Goal: Task Accomplishment & Management: Use online tool/utility

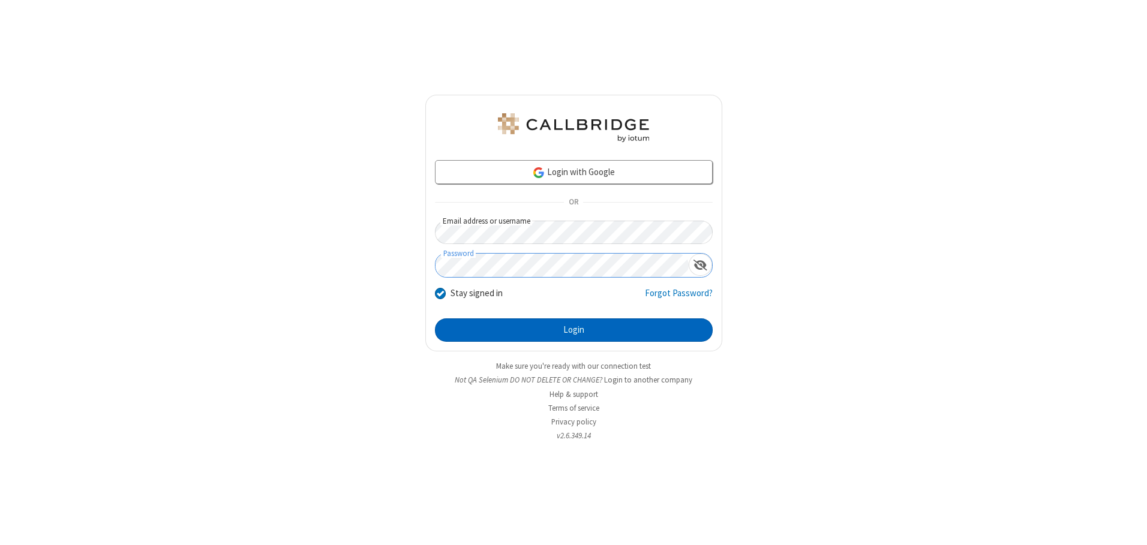
click at [573, 330] on button "Login" at bounding box center [574, 331] width 278 height 24
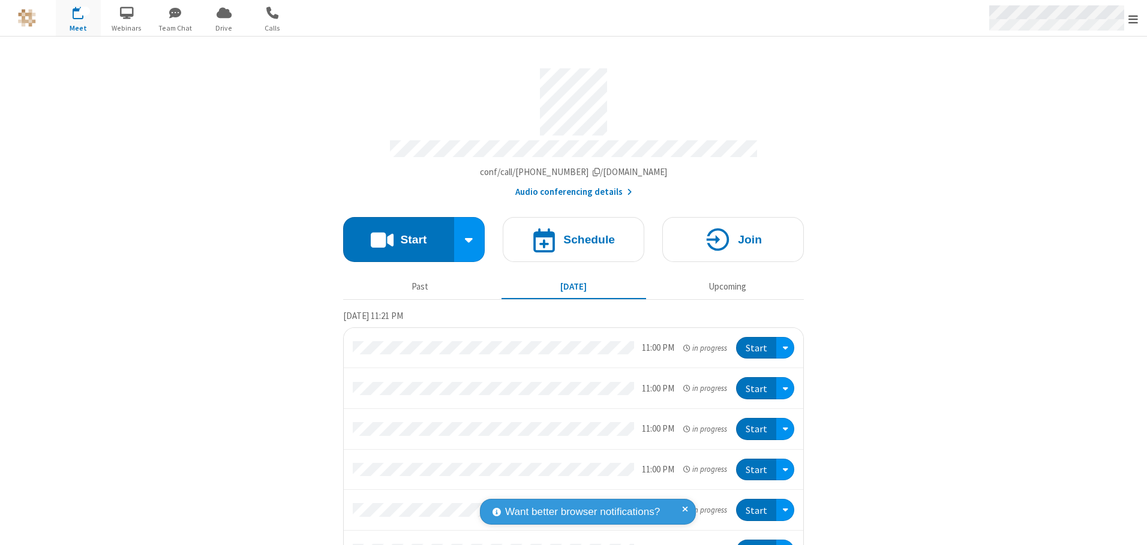
click at [1133, 19] on span "Open menu" at bounding box center [1133, 19] width 10 height 12
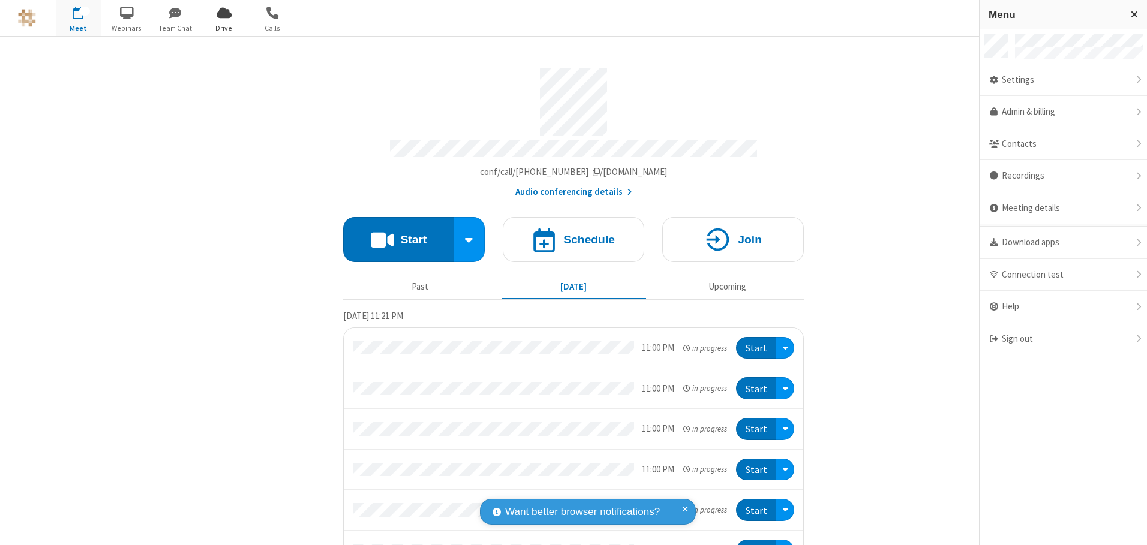
click at [224, 28] on span "Drive" at bounding box center [224, 28] width 45 height 11
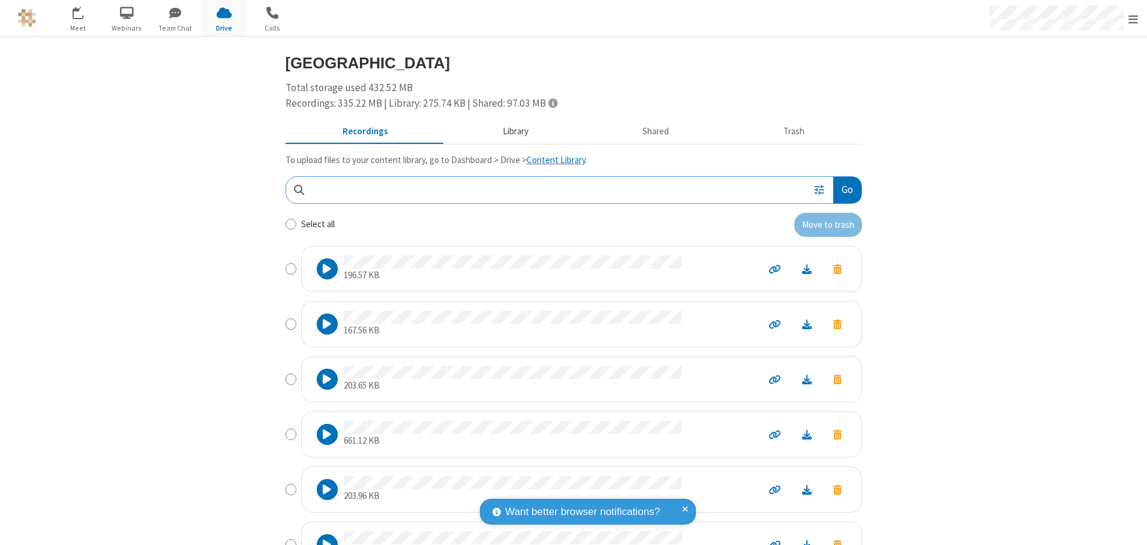
click at [509, 131] on button "Library" at bounding box center [515, 132] width 140 height 23
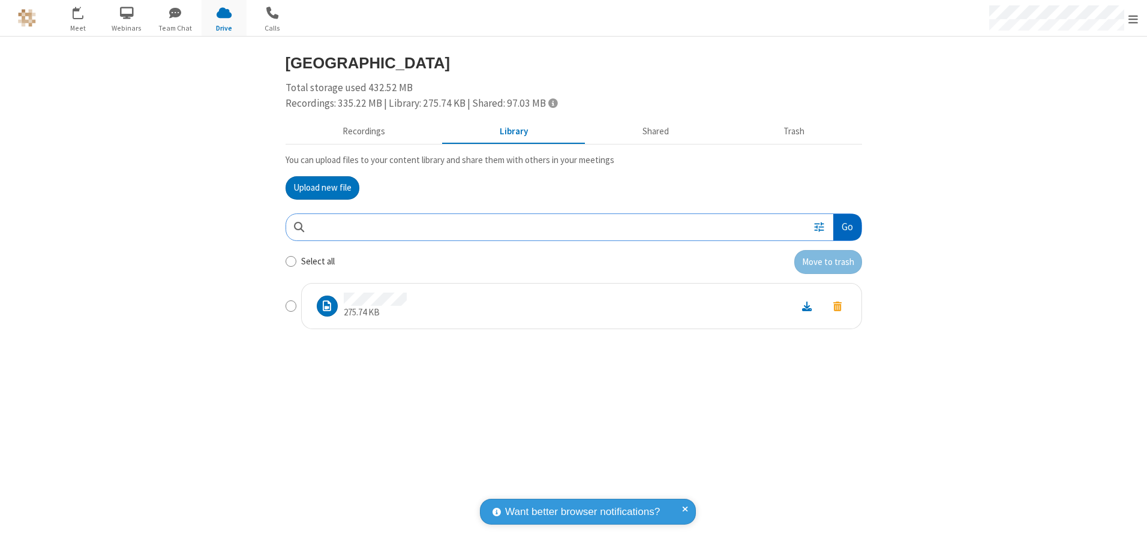
click at [846, 227] on button "Go" at bounding box center [847, 227] width 28 height 27
click at [322, 188] on button "Upload new file" at bounding box center [323, 188] width 74 height 24
